Goal: Transaction & Acquisition: Purchase product/service

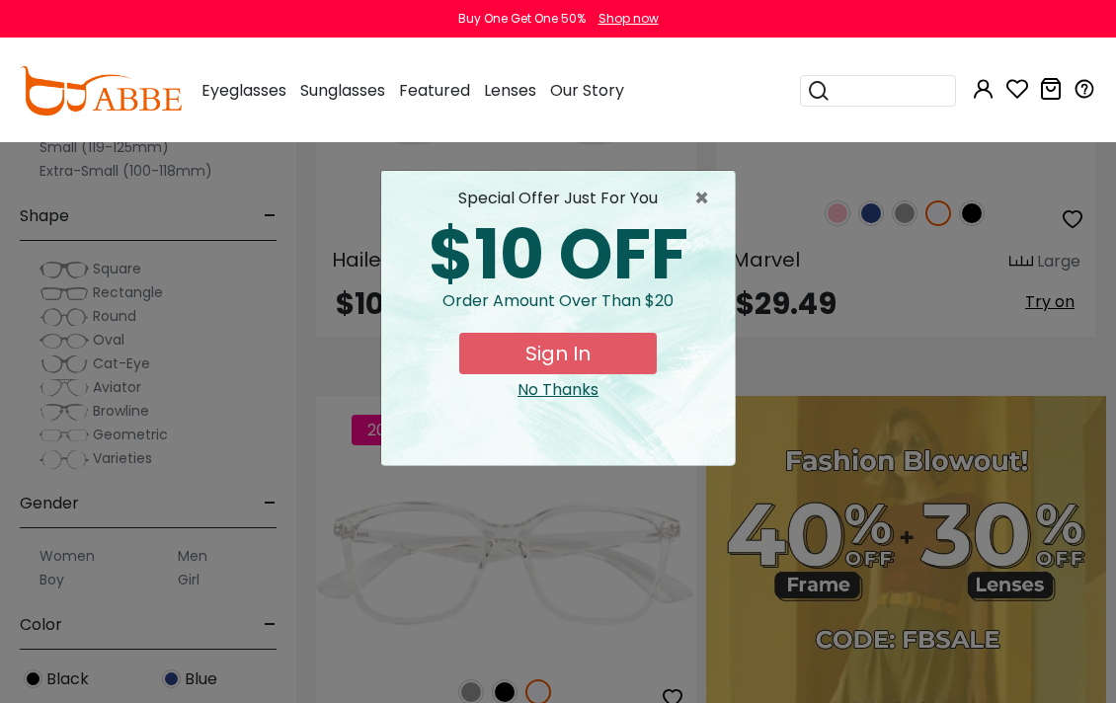
scroll to position [1592, 0]
click at [698, 203] on span "×" at bounding box center [706, 199] width 25 height 24
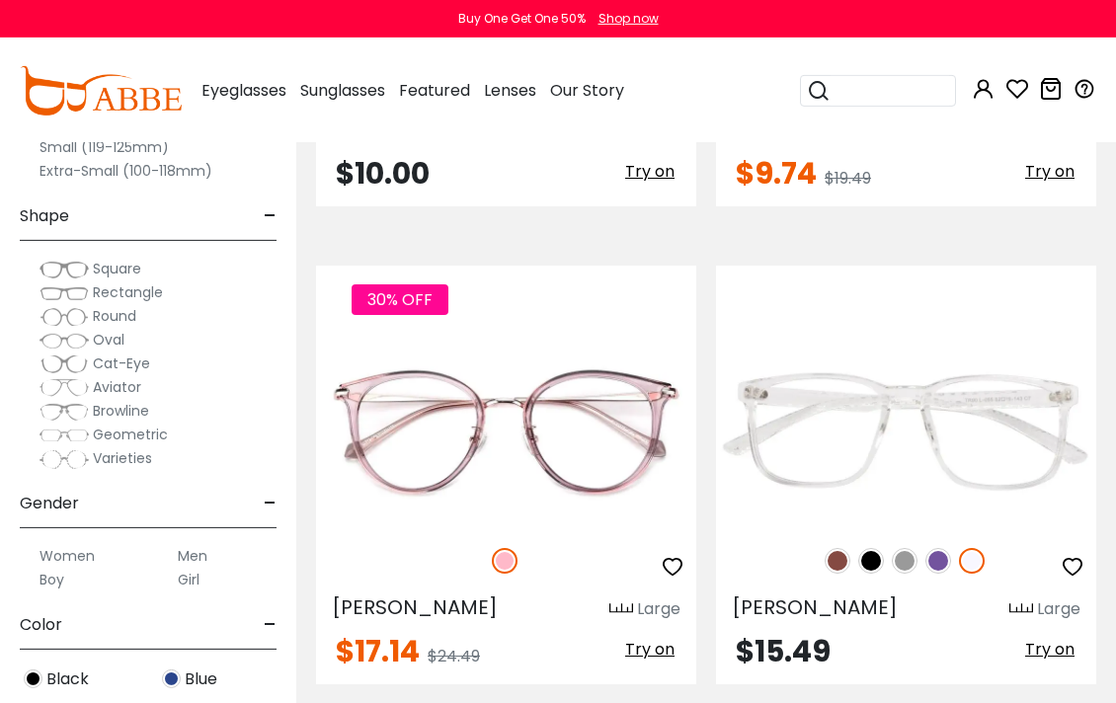
scroll to position [2708, 0]
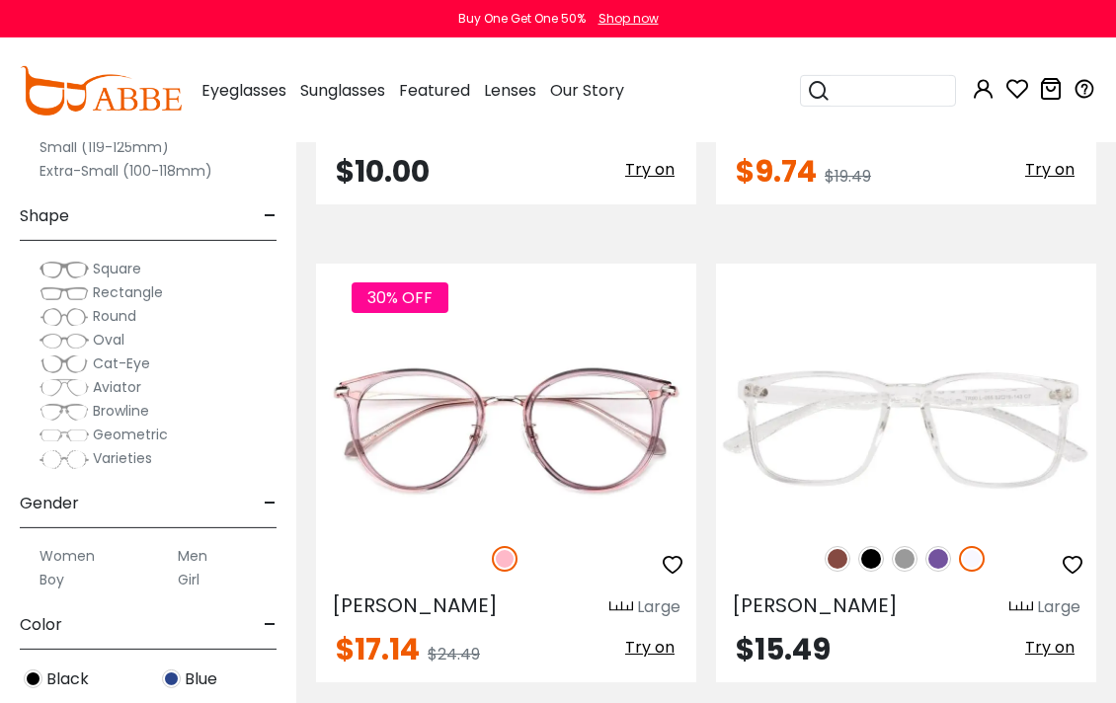
click at [0, 0] on img at bounding box center [0, 0] width 0 height 0
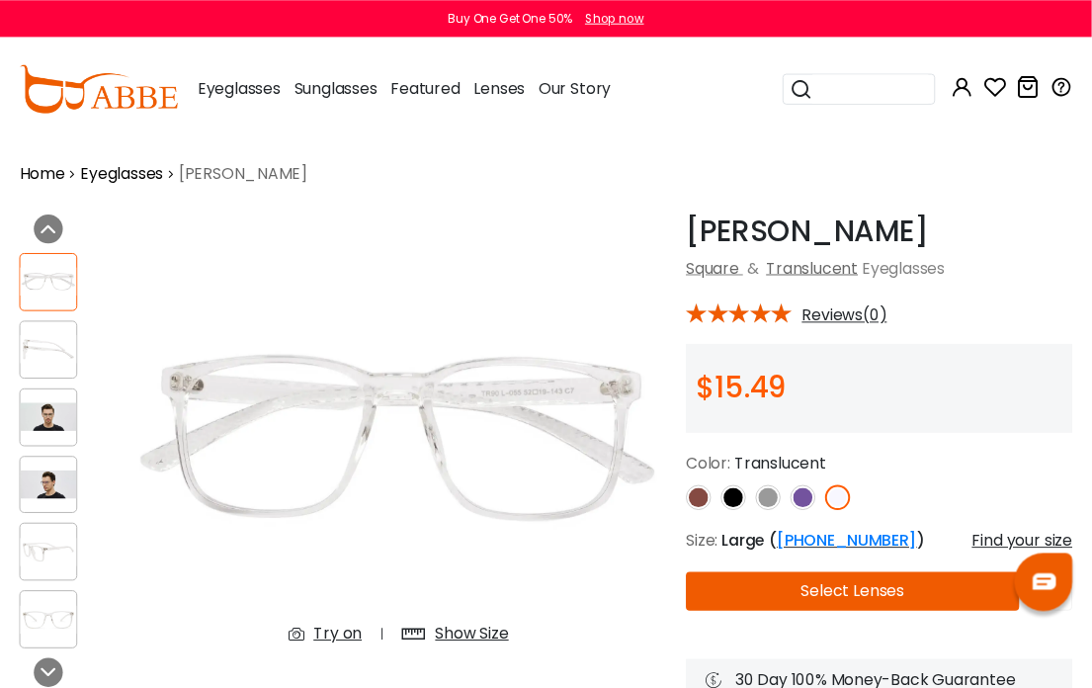
scroll to position [29, 0]
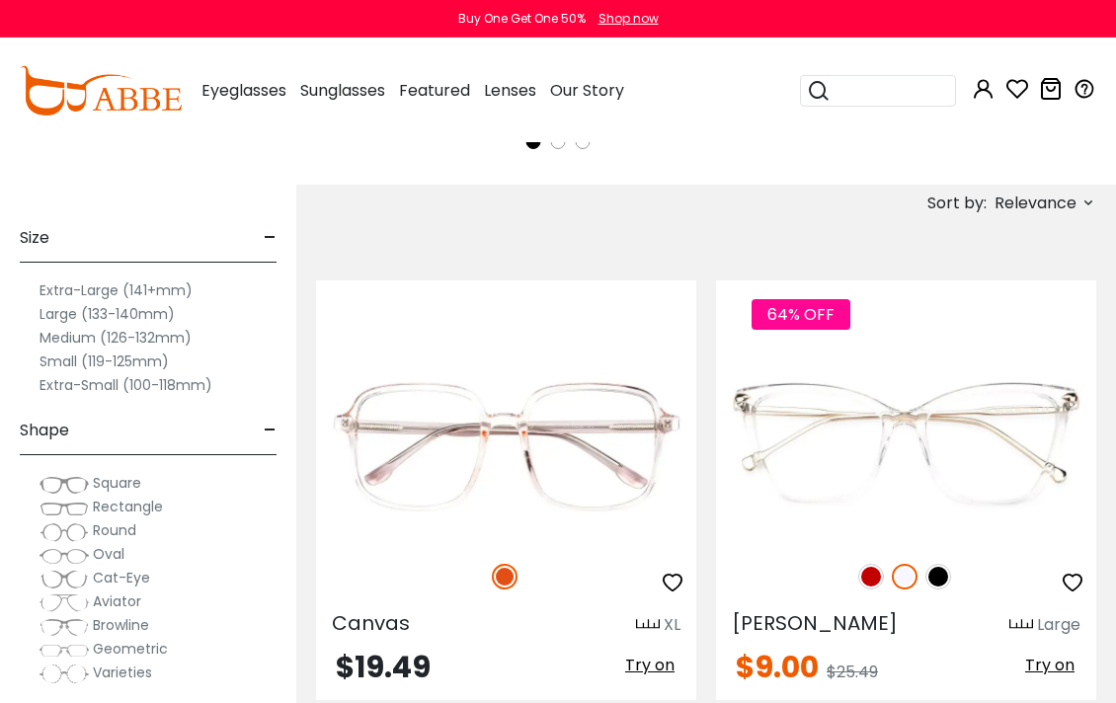
scroll to position [750, 0]
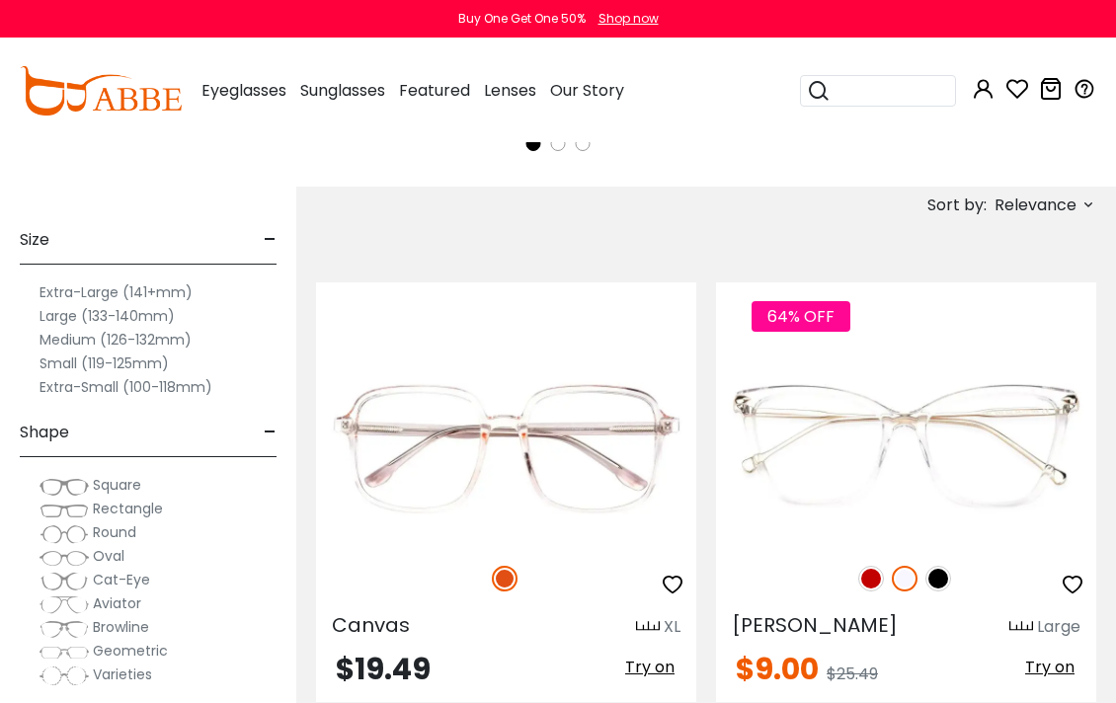
click at [83, 296] on label "Extra-Large (141+mm)" at bounding box center [116, 293] width 153 height 24
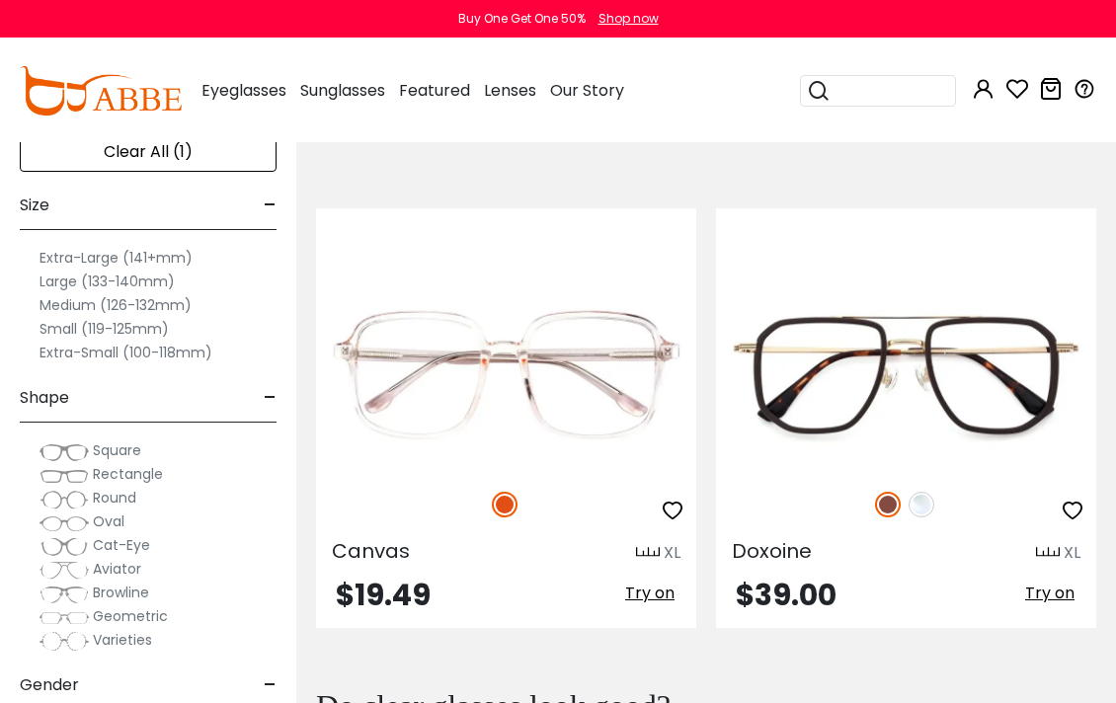
scroll to position [823, 0]
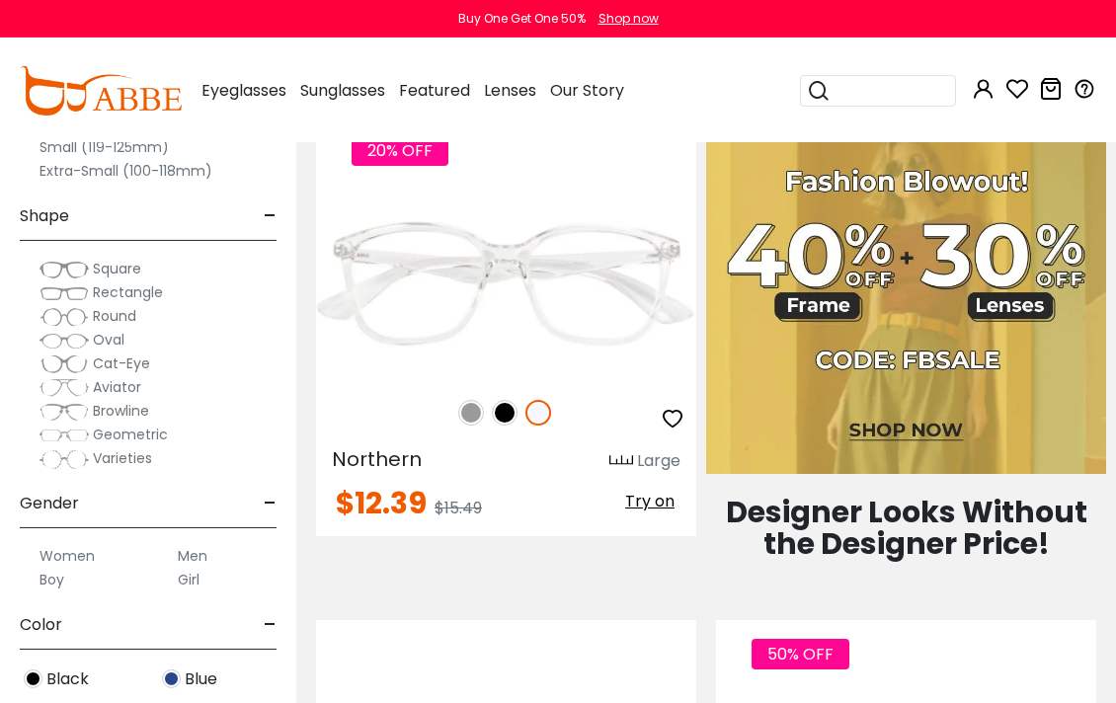
scroll to position [1874, 0]
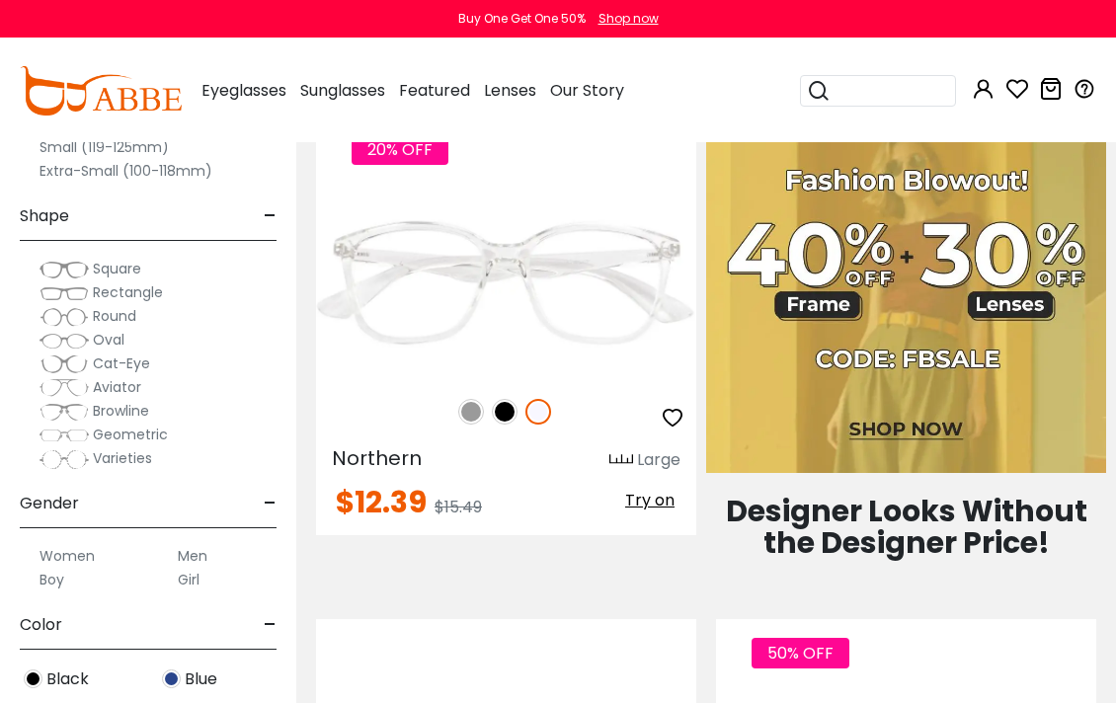
click at [0, 0] on img at bounding box center [0, 0] width 0 height 0
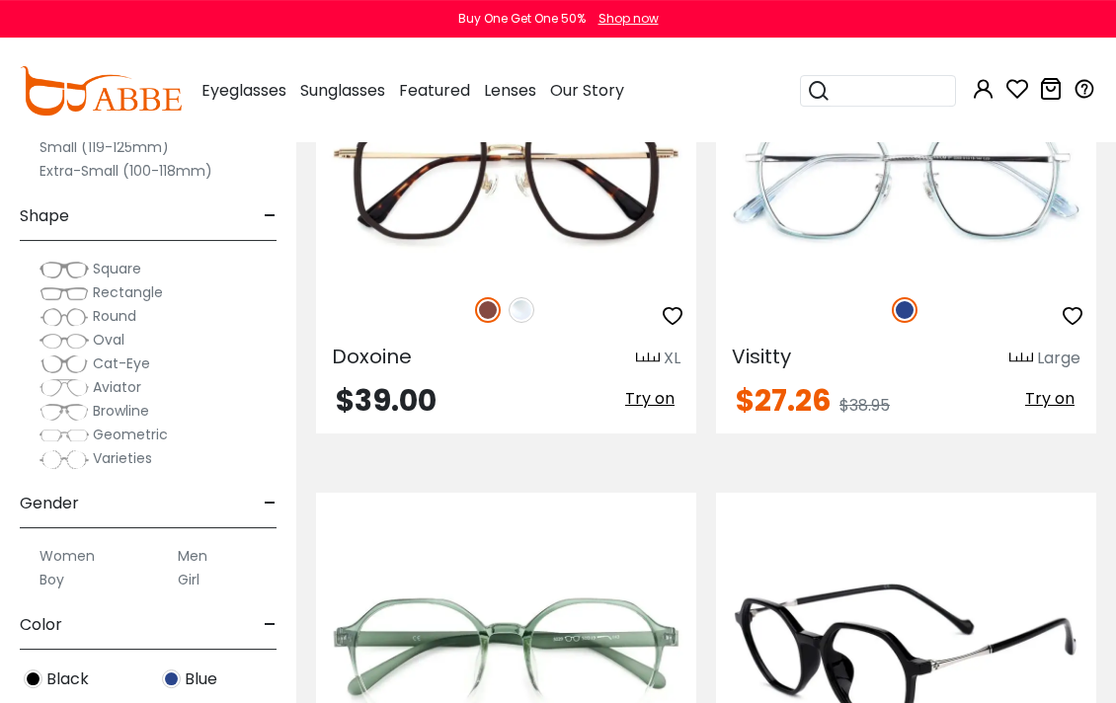
scroll to position [13885, 0]
